Goal: Check status: Check status

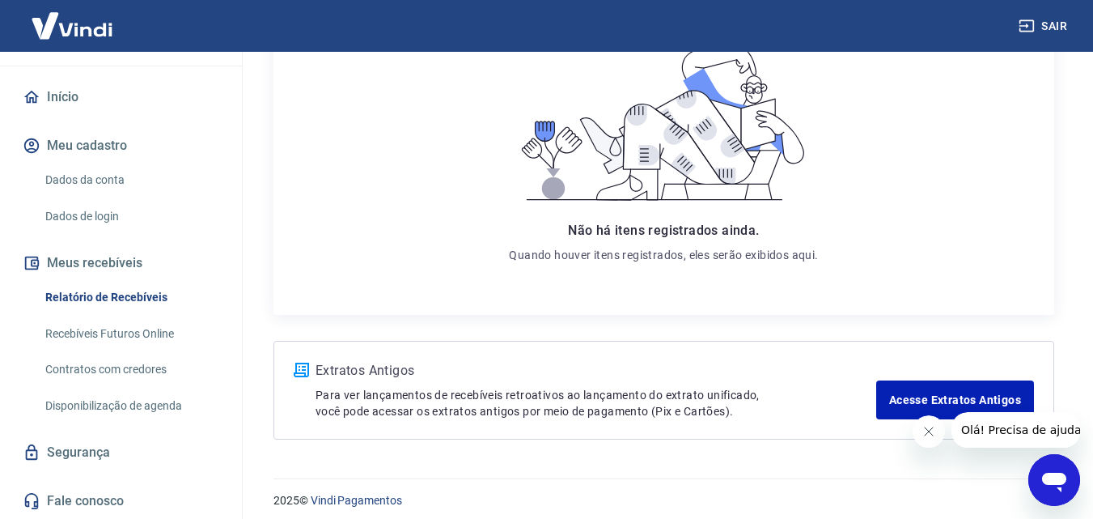
scroll to position [285, 0]
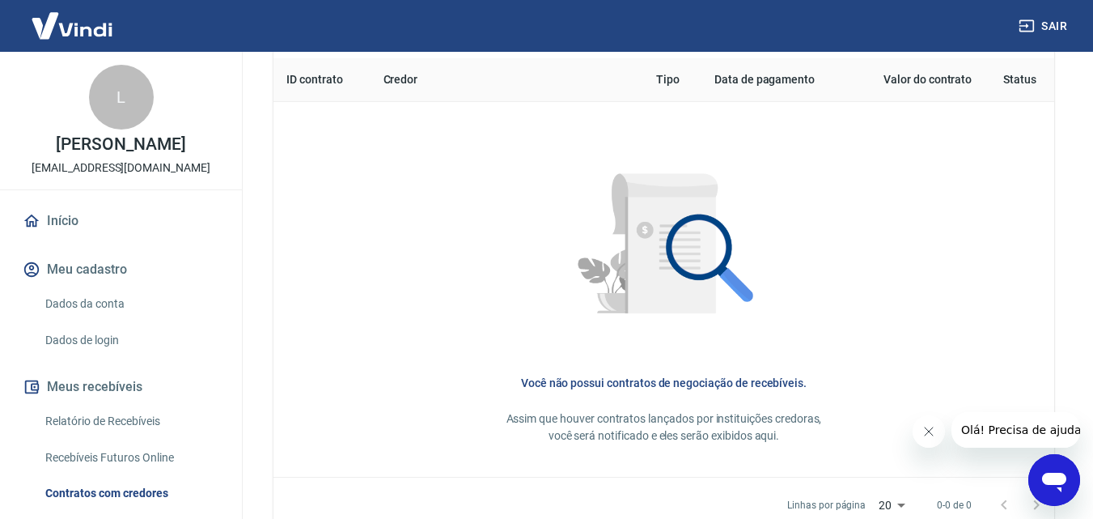
scroll to position [609, 0]
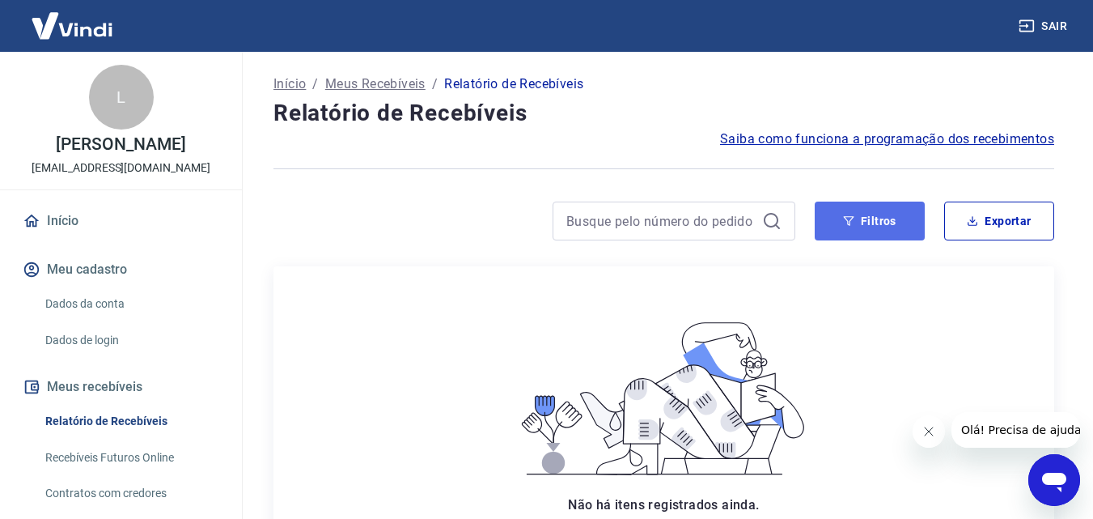
click at [892, 219] on button "Filtros" at bounding box center [870, 220] width 110 height 39
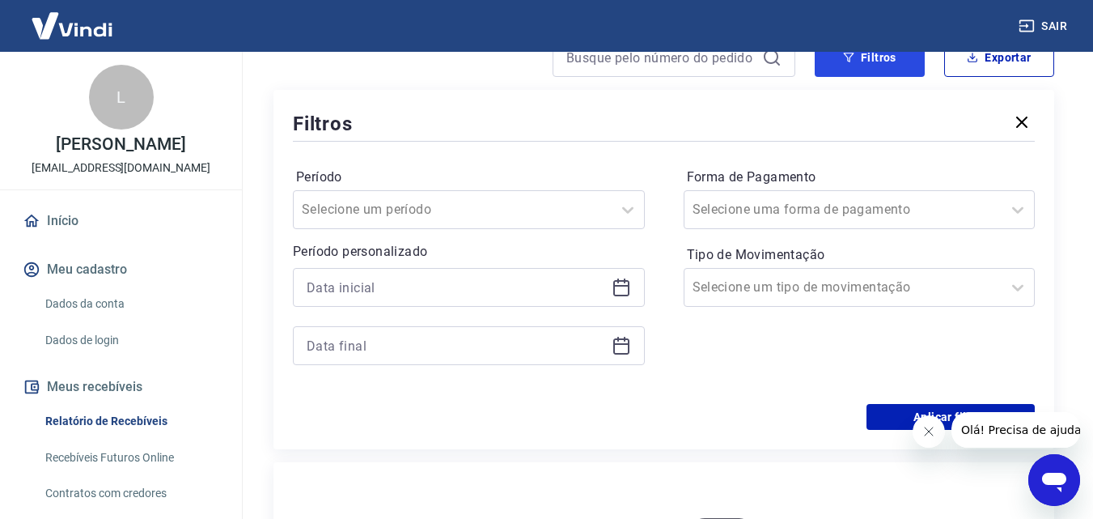
scroll to position [162, 0]
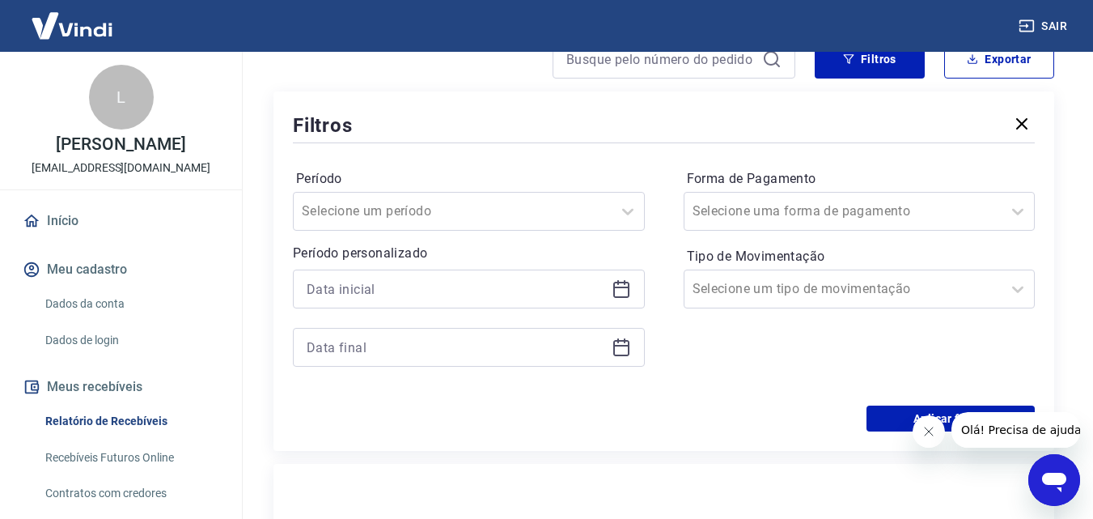
click at [406, 189] on div "Período Selecione um período" at bounding box center [469, 198] width 352 height 65
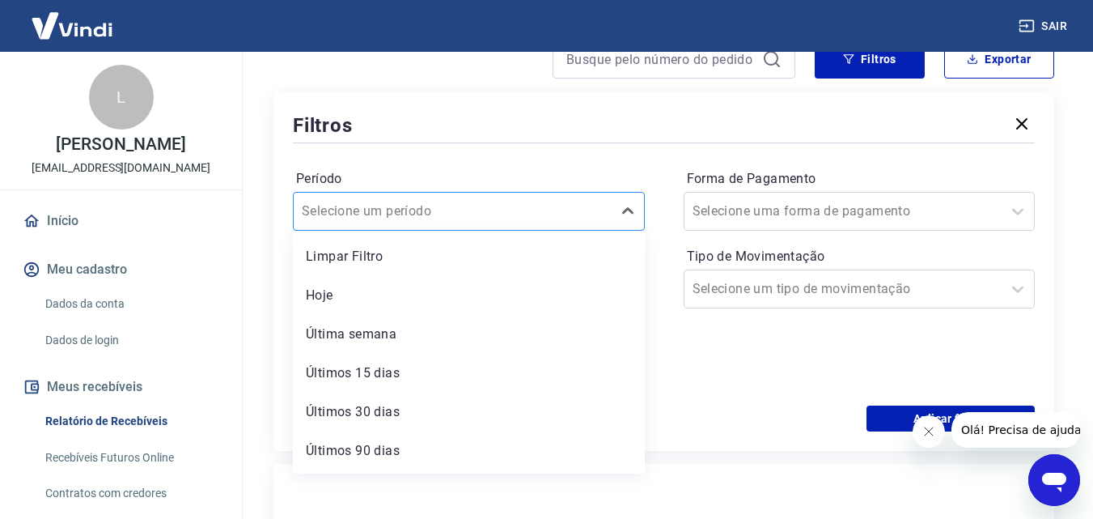
click at [413, 213] on input "Período" at bounding box center [383, 210] width 163 height 19
click at [363, 462] on div "Últimos 90 dias" at bounding box center [469, 450] width 352 height 32
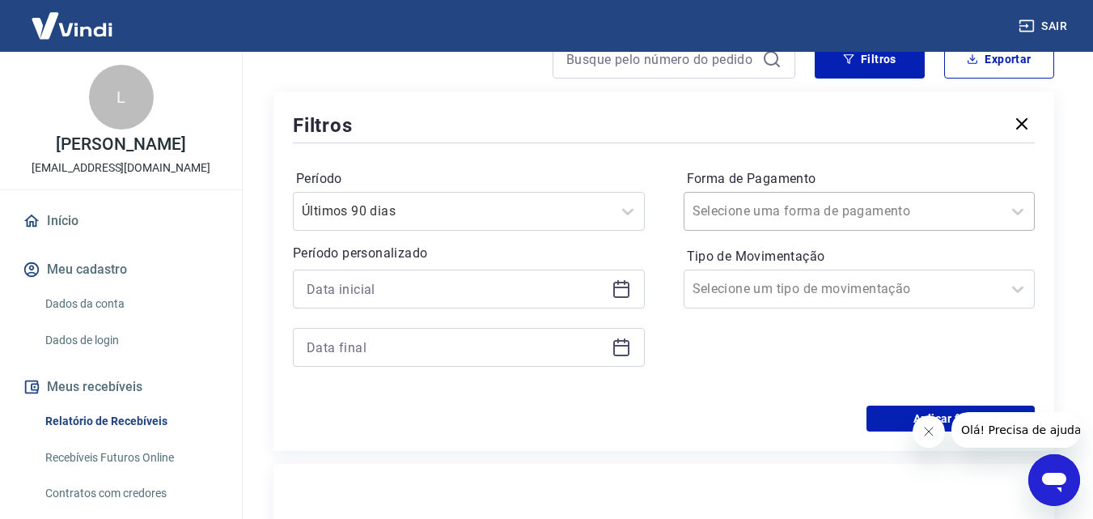
click at [765, 197] on div "Selecione uma forma de pagamento" at bounding box center [843, 211] width 318 height 29
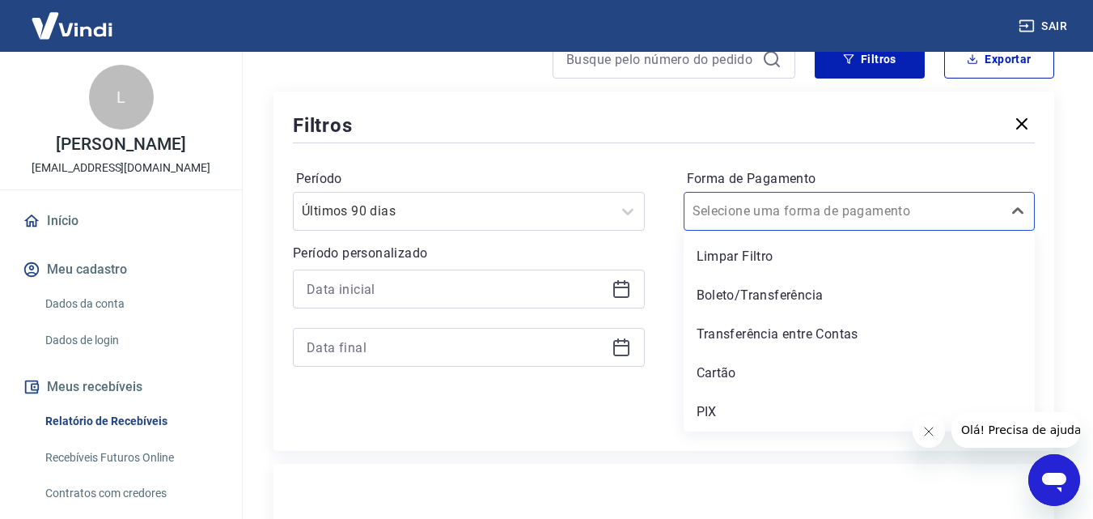
drag, startPoint x: 714, startPoint y: 413, endPoint x: 711, endPoint y: 261, distance: 152.9
click at [714, 413] on div "PIX" at bounding box center [860, 412] width 352 height 32
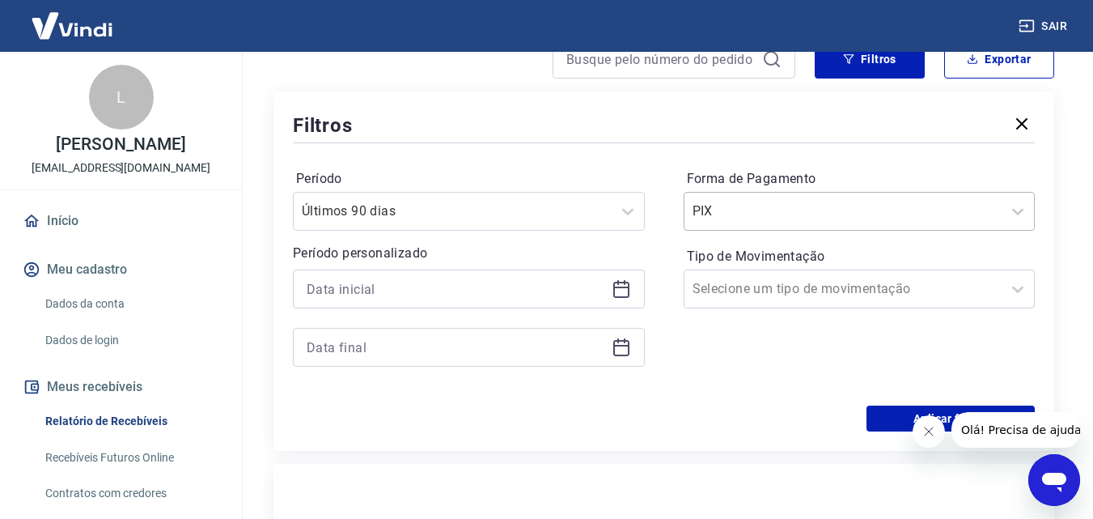
click at [735, 204] on input "Forma de Pagamento" at bounding box center [774, 210] width 163 height 19
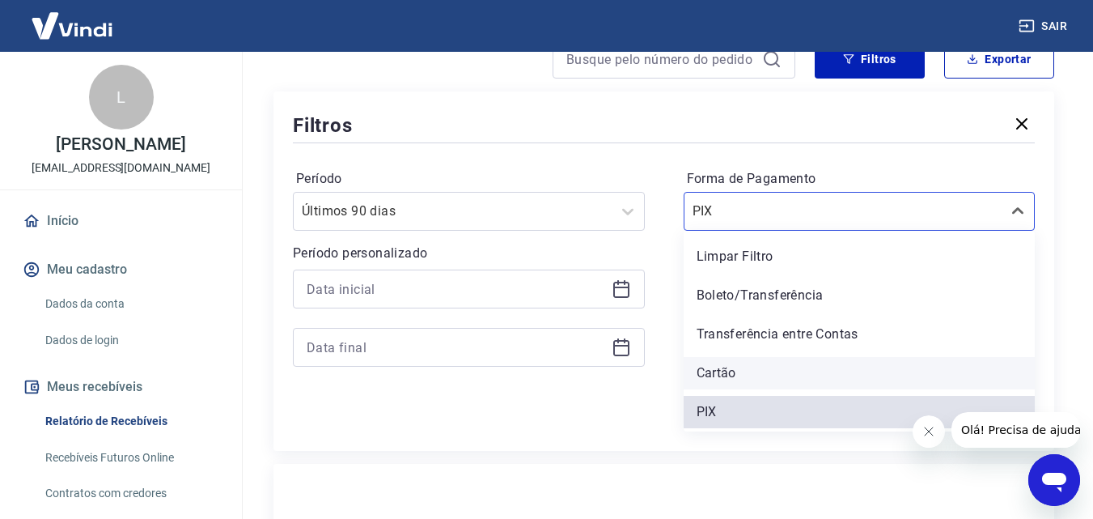
click at [750, 373] on div "Cartão" at bounding box center [860, 373] width 352 height 32
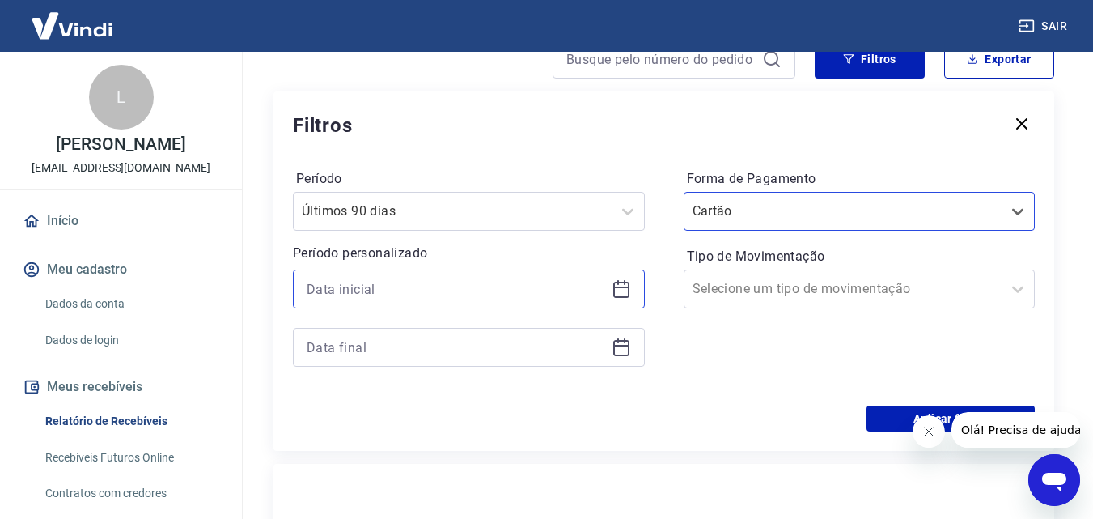
click at [485, 299] on input at bounding box center [456, 289] width 299 height 24
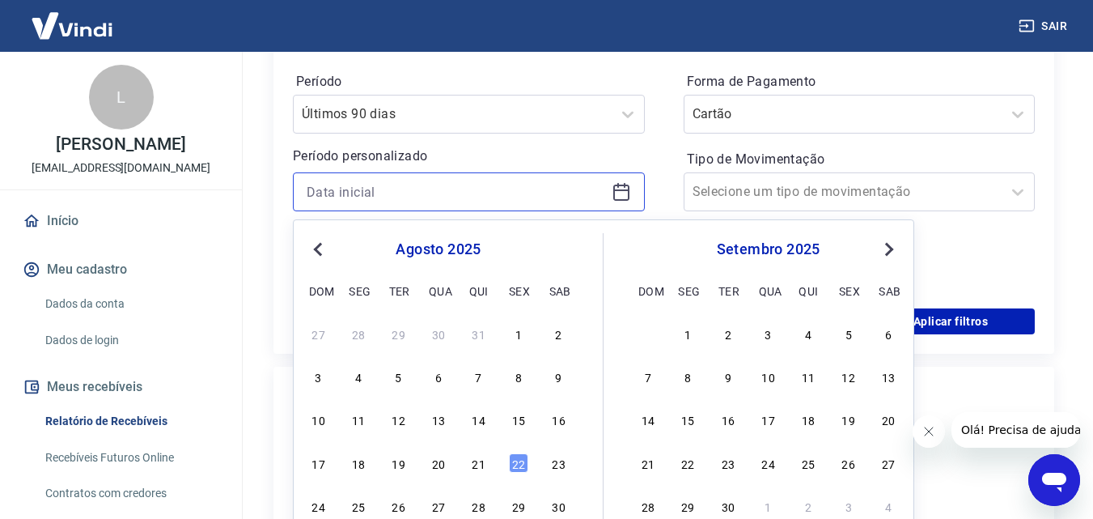
scroll to position [405, 0]
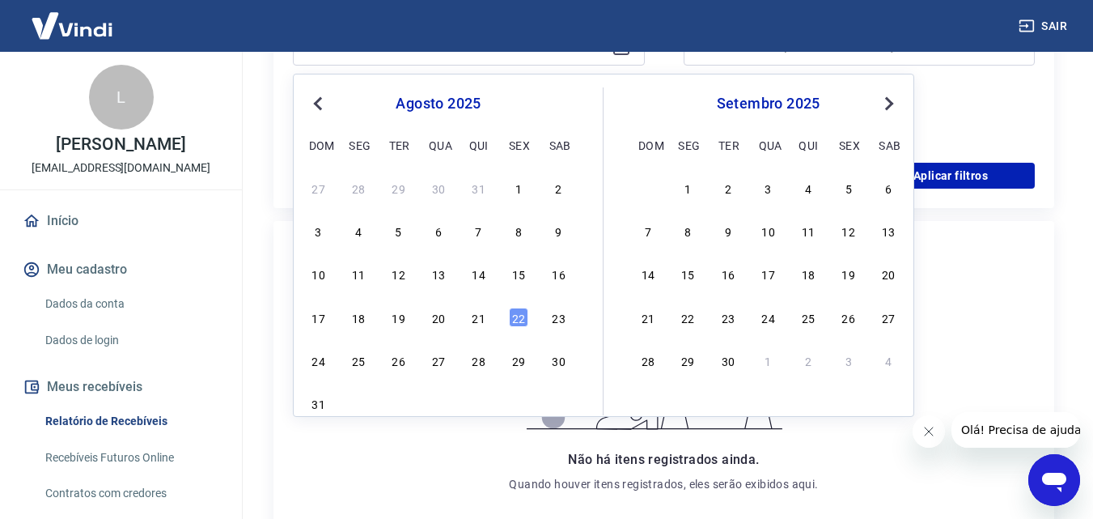
click at [328, 106] on div "agosto 2025" at bounding box center [439, 103] width 264 height 19
click at [320, 101] on span "Previous Month" at bounding box center [320, 103] width 0 height 19
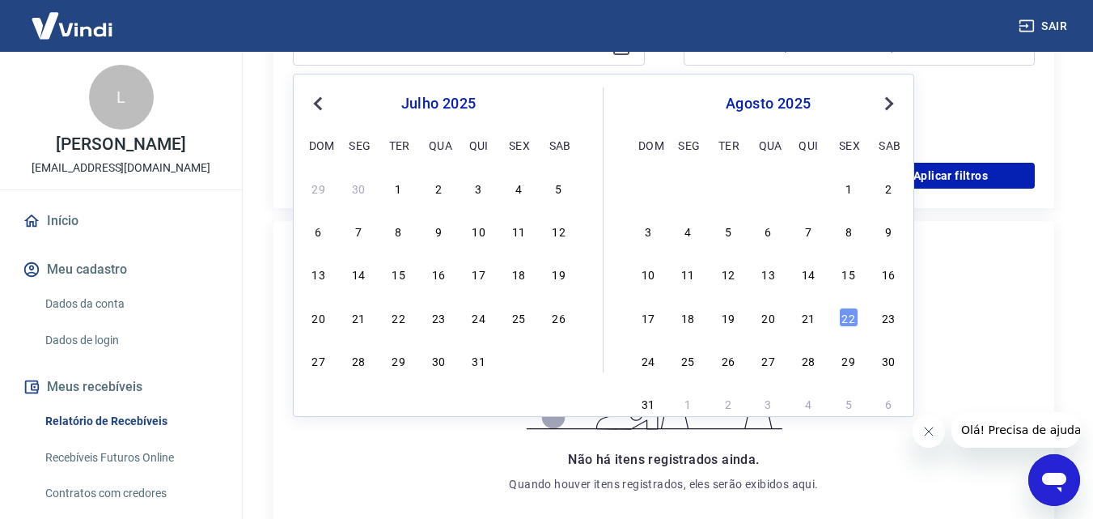
click at [320, 101] on span "Previous Month" at bounding box center [320, 103] width 0 height 19
click at [326, 108] on button "Previous Month" at bounding box center [317, 103] width 19 height 19
click at [320, 107] on span "Previous Month" at bounding box center [320, 103] width 0 height 19
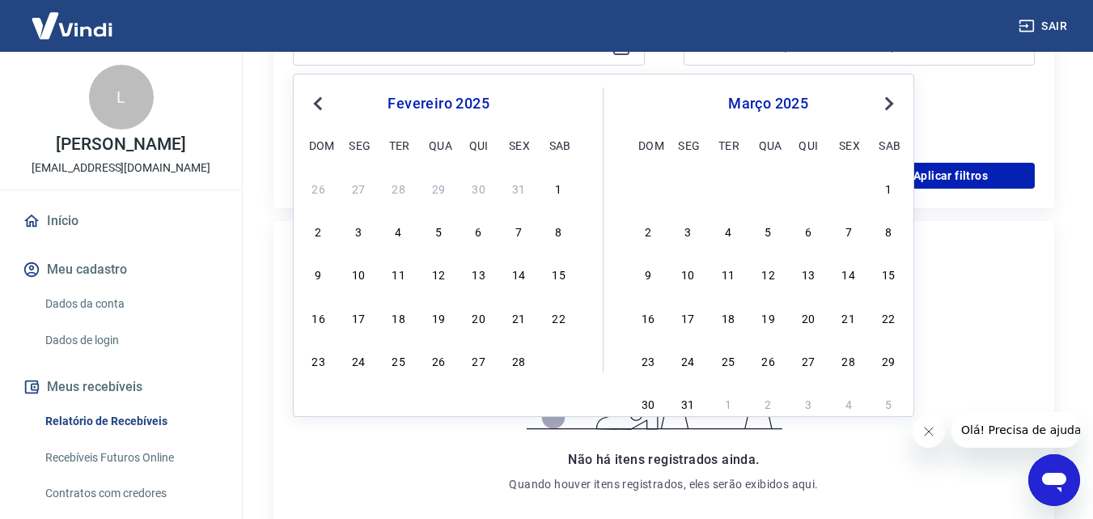
click at [320, 107] on span "Previous Month" at bounding box center [320, 103] width 0 height 19
click at [443, 188] on div "1" at bounding box center [438, 187] width 19 height 19
type input "01/01/2025"
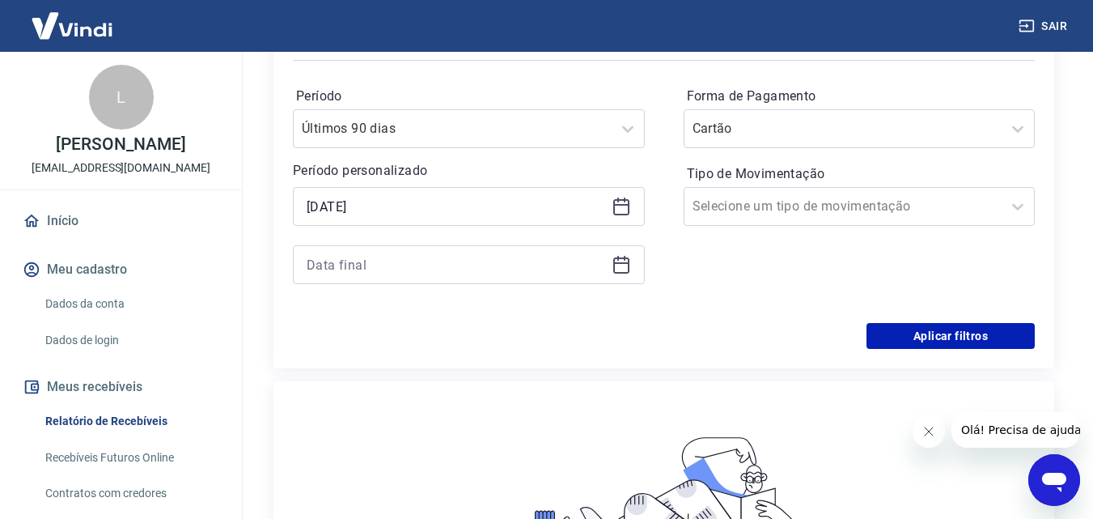
scroll to position [243, 0]
click at [495, 286] on div "Período Últimos 90 dias Período personalizado Selected date: quarta-feira, 1 de…" at bounding box center [469, 195] width 352 height 220
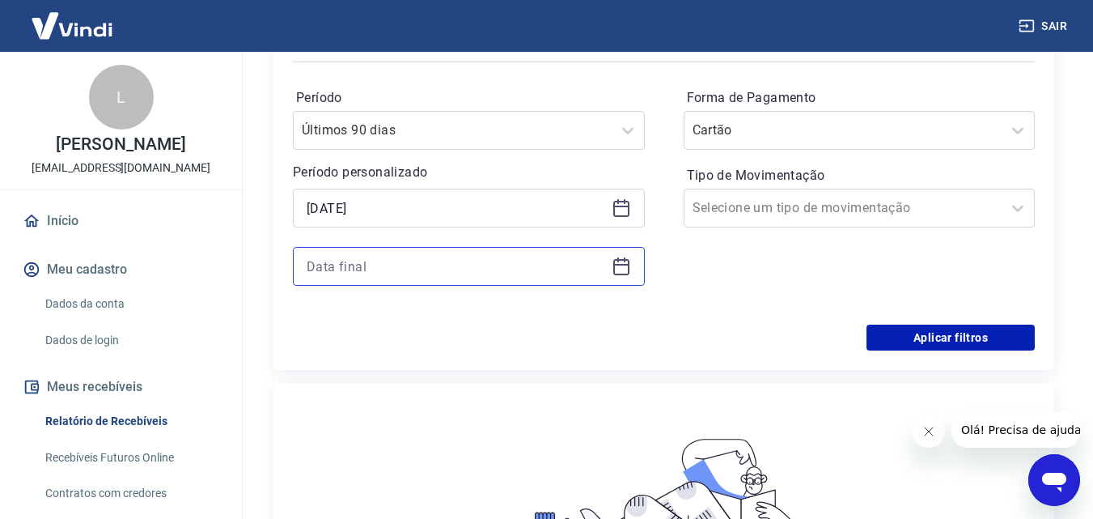
click at [590, 263] on input at bounding box center [456, 266] width 299 height 24
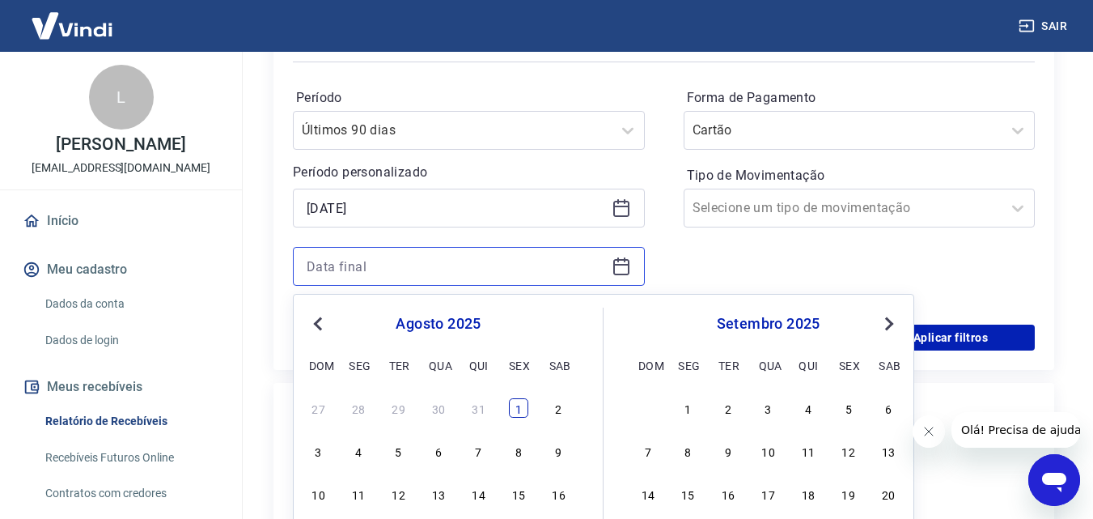
scroll to position [324, 0]
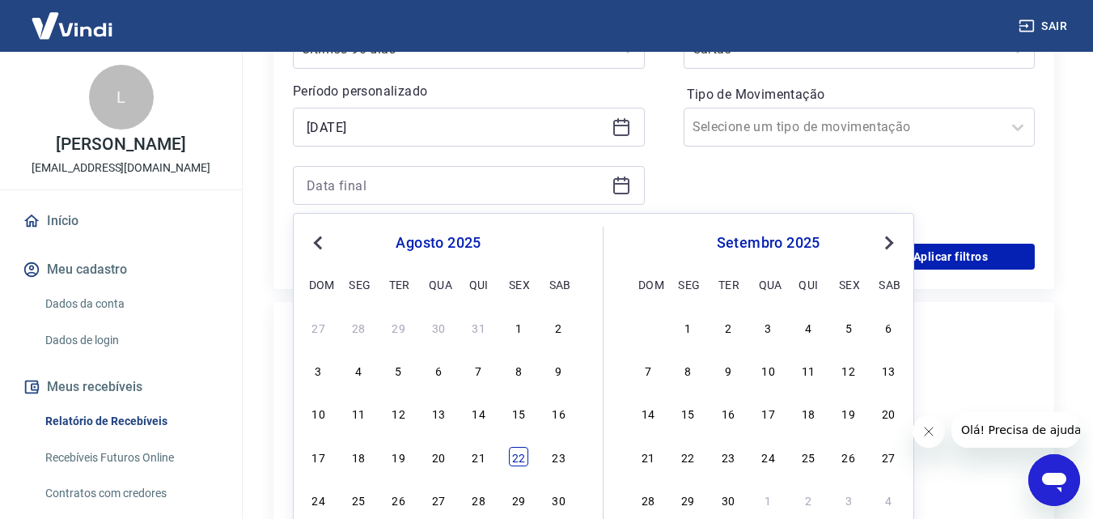
click at [524, 464] on div "22" at bounding box center [518, 456] width 19 height 19
type input "22/08/2025"
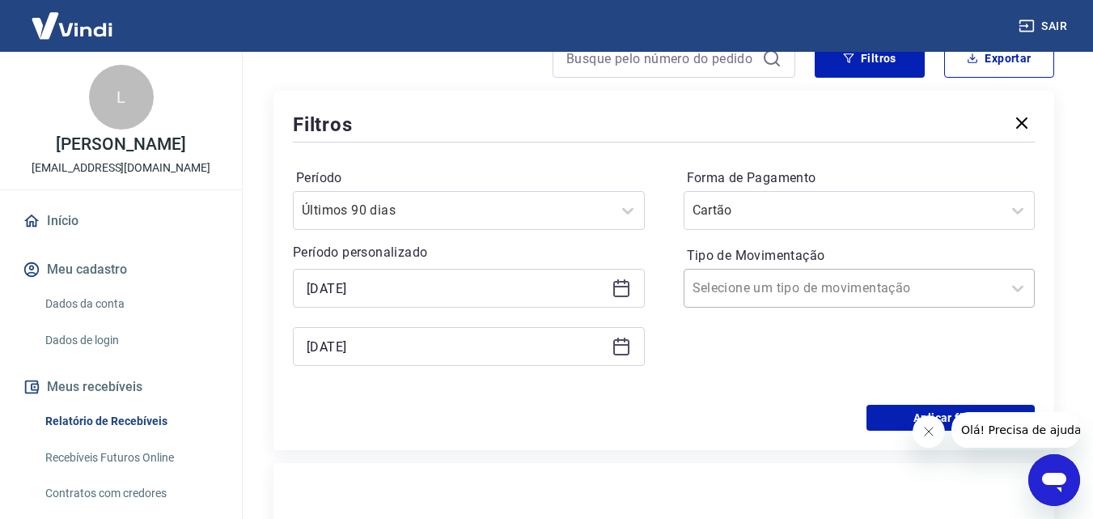
scroll to position [162, 0]
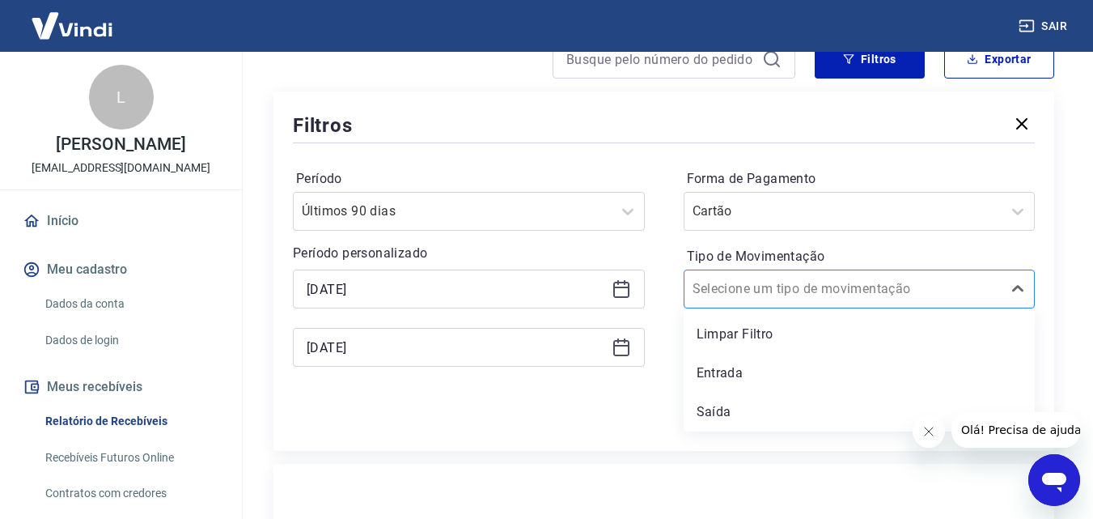
click at [770, 285] on input "Tipo de Movimentação" at bounding box center [774, 288] width 163 height 19
click at [730, 383] on div "Entrada" at bounding box center [860, 373] width 352 height 32
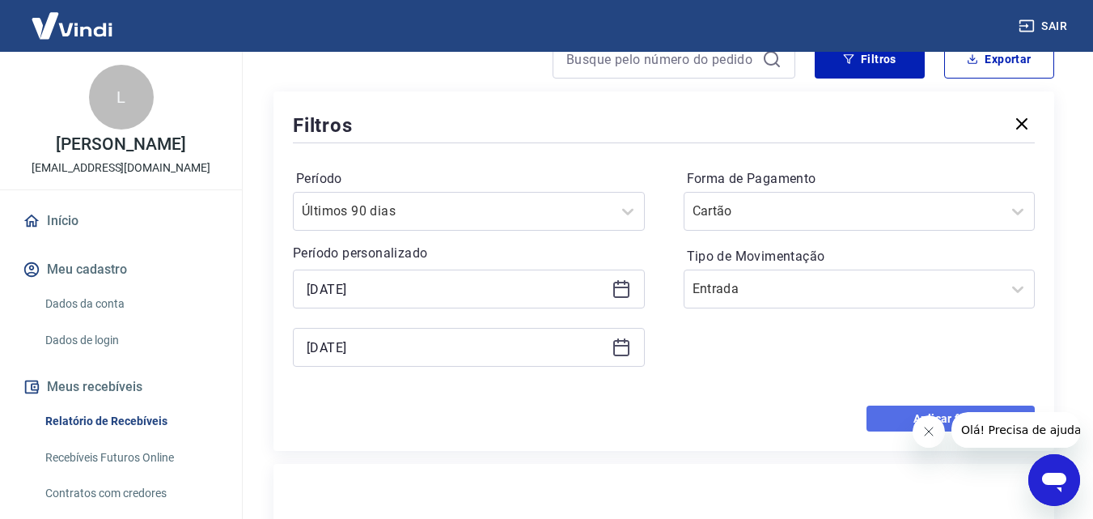
click at [872, 421] on button "Aplicar filtros" at bounding box center [950, 418] width 168 height 26
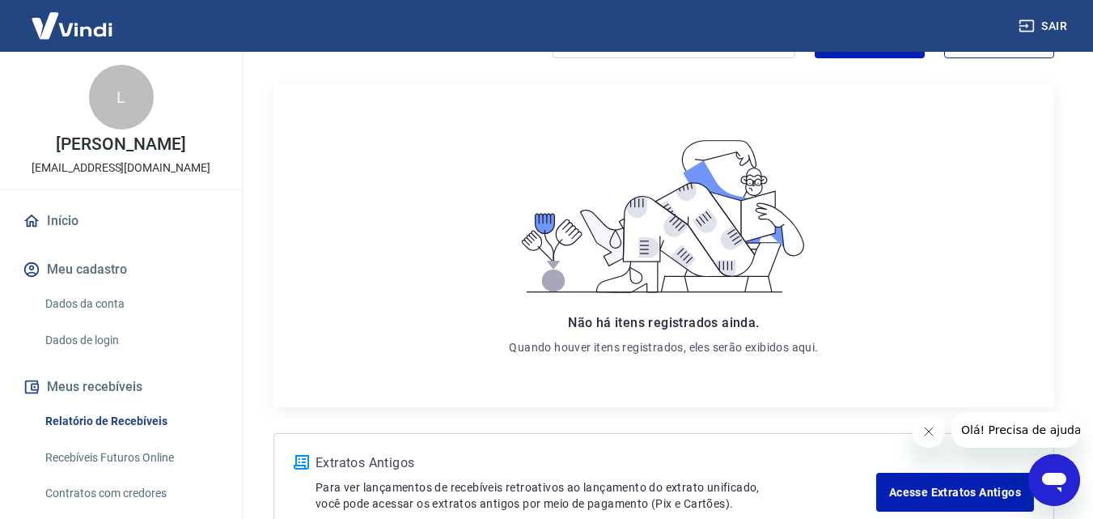
scroll to position [285, 0]
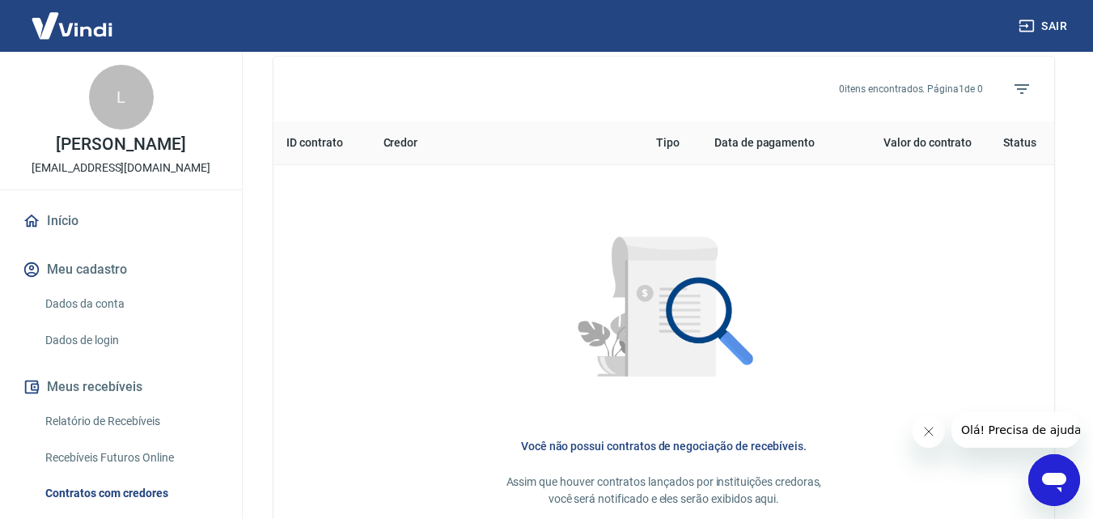
scroll to position [366, 0]
